Goal: Transaction & Acquisition: Download file/media

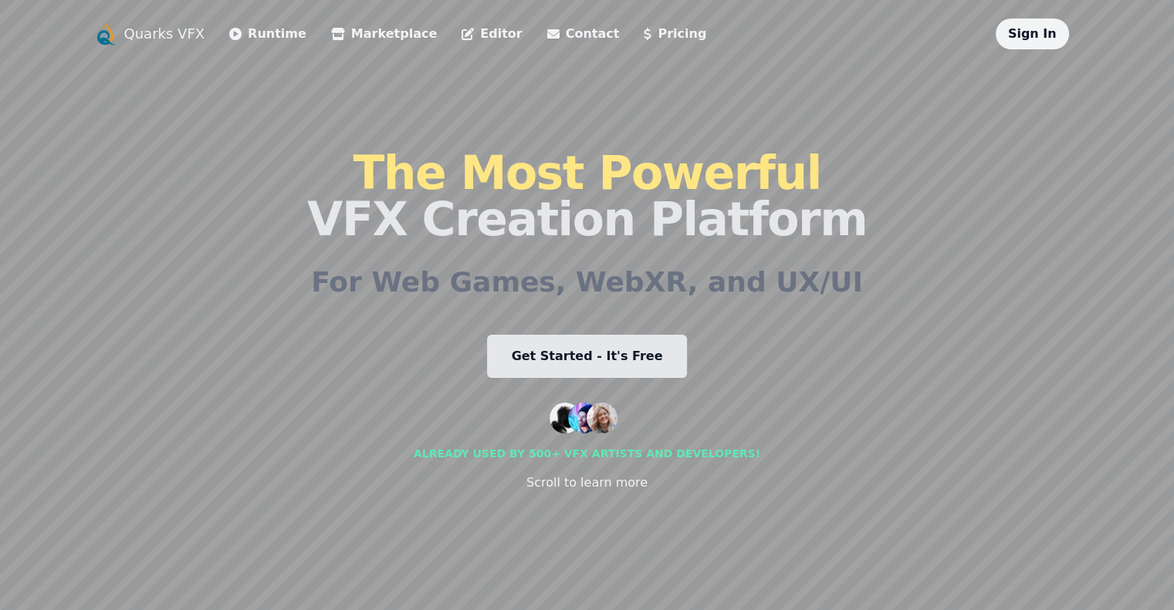
click at [461, 40] on link "Editor" at bounding box center [491, 34] width 60 height 19
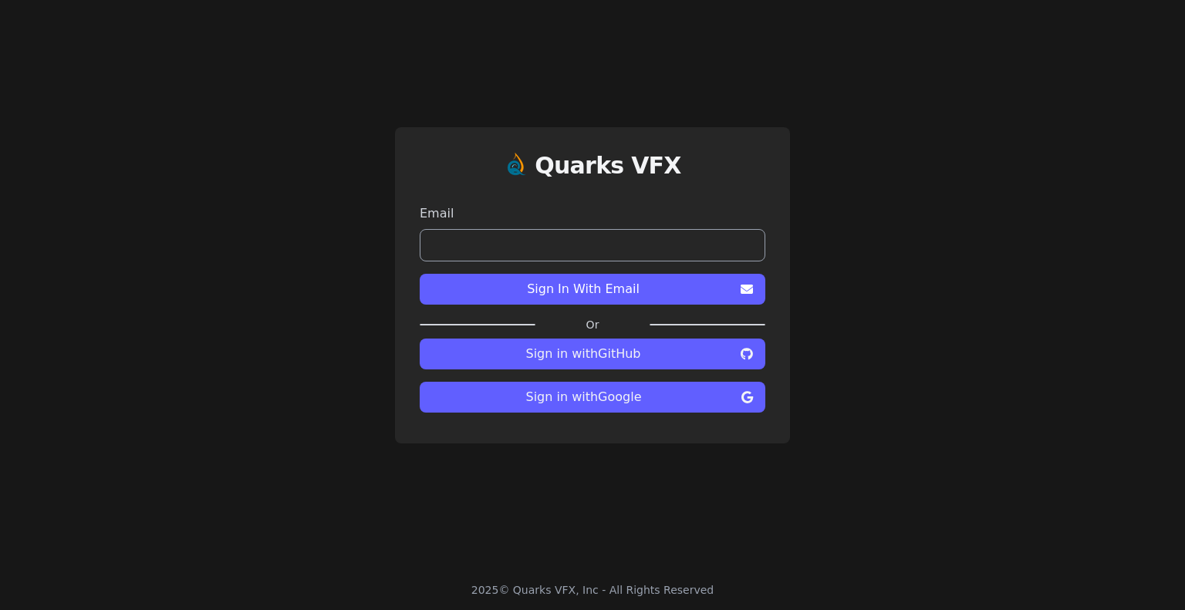
click at [551, 396] on span "Sign in with Google" at bounding box center [583, 397] width 303 height 19
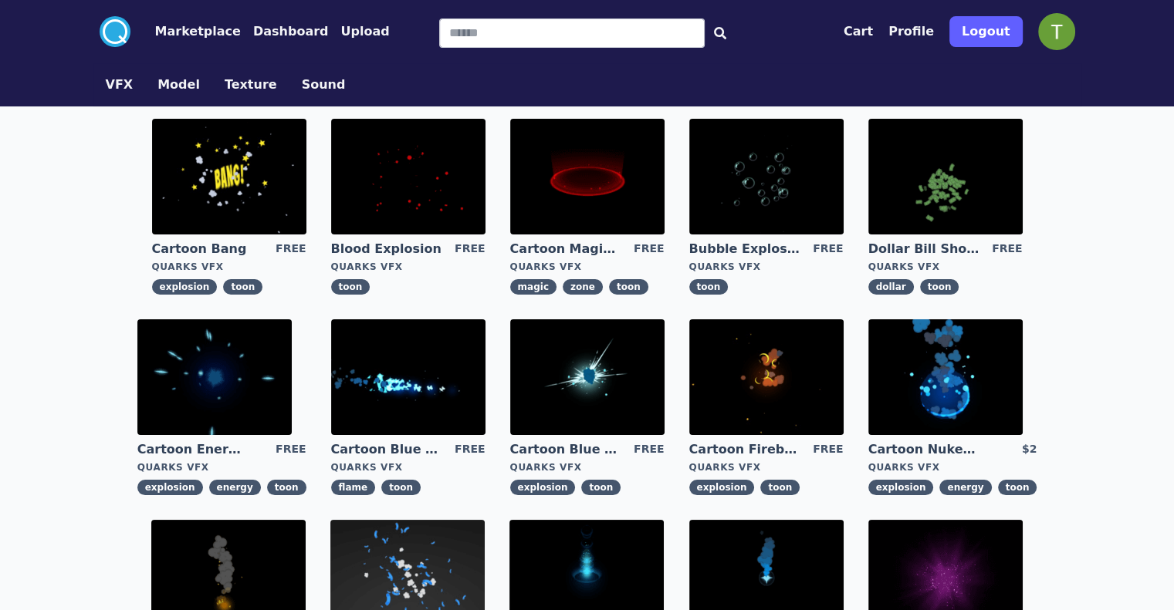
click at [510, 186] on img at bounding box center [587, 177] width 154 height 116
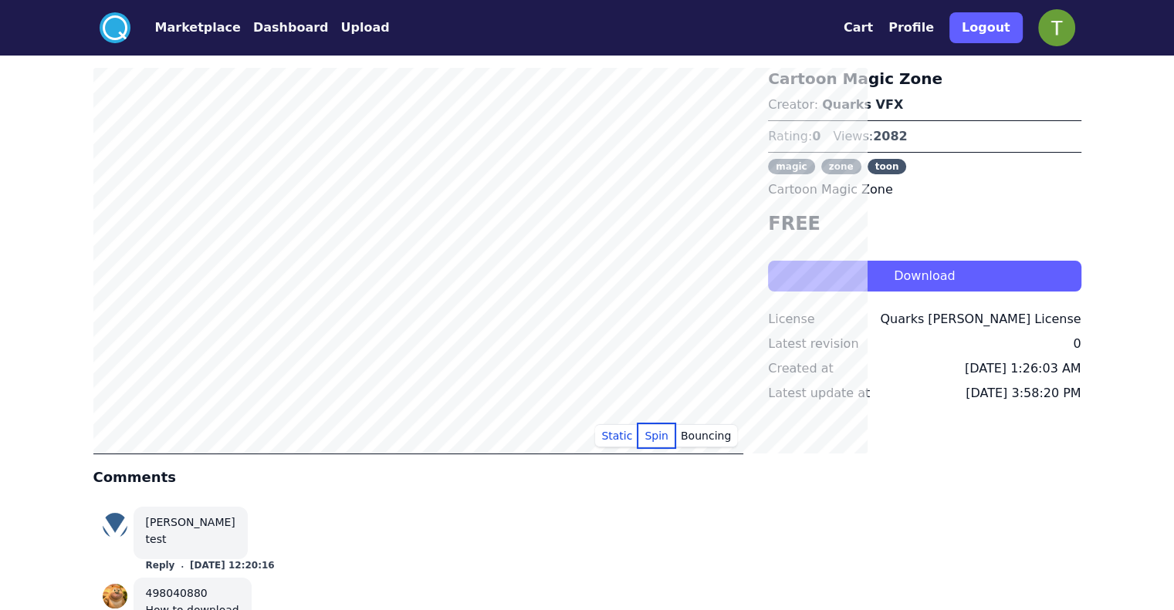
click at [674, 431] on button "Spin" at bounding box center [656, 435] width 36 height 23
click at [737, 438] on button "Bouncing" at bounding box center [705, 435] width 63 height 23
